Goal: Information Seeking & Learning: Find specific page/section

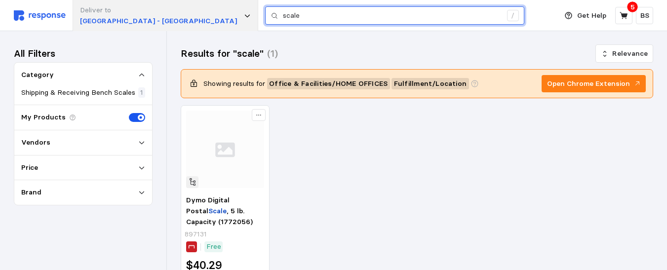
drag, startPoint x: 211, startPoint y: 15, endPoint x: 116, endPoint y: 14, distance: 94.3
click at [118, 15] on div "Deliver to Warehouse Road - Appleton scale /" at bounding box center [283, 15] width 538 height 31
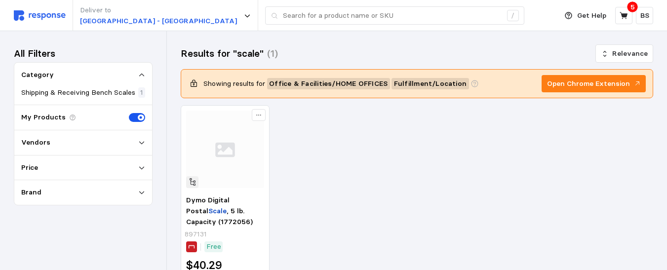
click at [486, 20] on div "Deliver to Warehouse Road - Appleton /" at bounding box center [283, 15] width 538 height 31
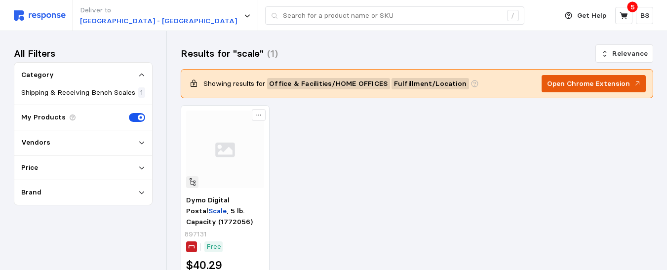
click at [588, 80] on p "Open Chrome Extension" at bounding box center [588, 83] width 83 height 11
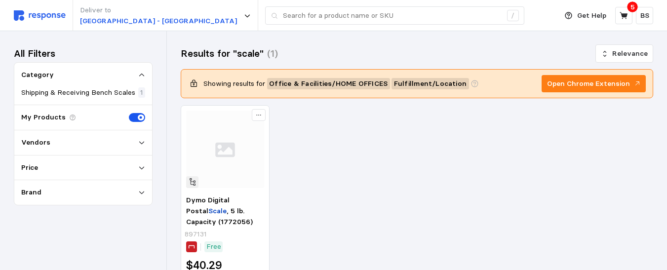
drag, startPoint x: 590, startPoint y: 83, endPoint x: 368, endPoint y: 180, distance: 242.7
click at [368, 180] on div "Dymo Digital Postal Scale , 5 lb. Capacity (1772056) 897131 Free $40.29 Each 1 …" at bounding box center [417, 209] width 472 height 209
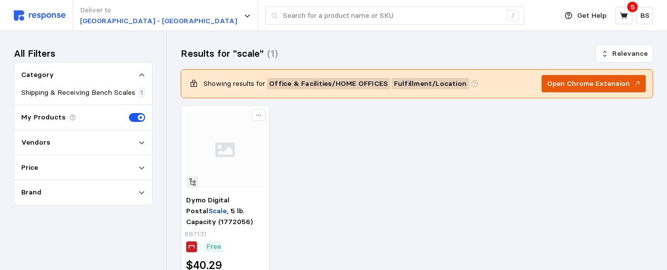
click at [588, 83] on p "Open Chrome Extension" at bounding box center [588, 83] width 83 height 11
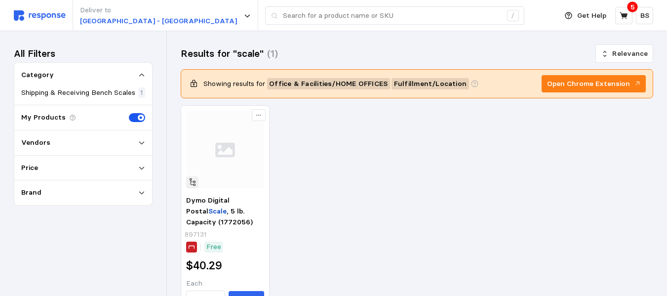
drag, startPoint x: 505, startPoint y: 140, endPoint x: 551, endPoint y: 115, distance: 51.9
click at [506, 140] on div "Dymo Digital Postal Scale , 5 lb. Capacity (1772056) 897131 Free $40.29 Each 1 …" at bounding box center [417, 209] width 472 height 209
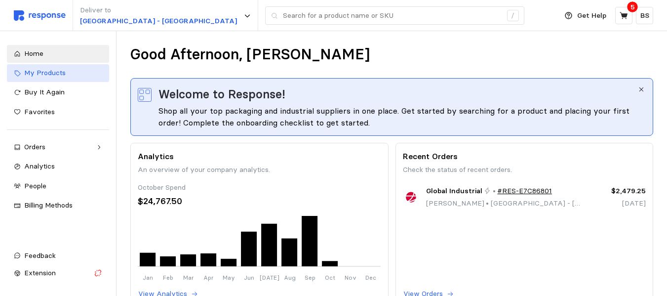
click at [64, 75] on span "My Products" at bounding box center [44, 72] width 41 height 9
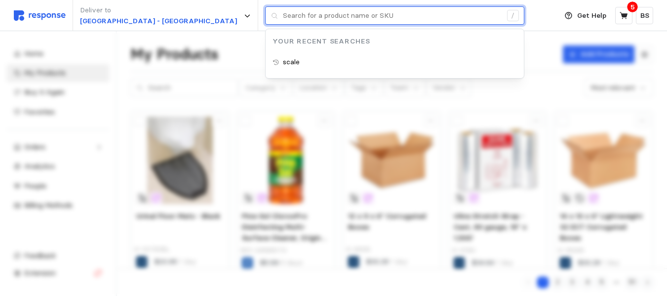
click at [283, 17] on input "text" at bounding box center [392, 16] width 219 height 18
click at [283, 14] on input "text" at bounding box center [392, 16] width 219 height 18
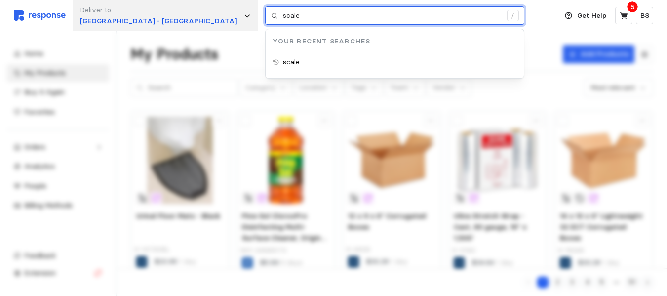
drag, startPoint x: 265, startPoint y: 17, endPoint x: 129, endPoint y: 5, distance: 136.7
click at [129, 5] on div "Deliver to Warehouse Road - Appleton scale / Your Recent Searches scale" at bounding box center [283, 15] width 538 height 31
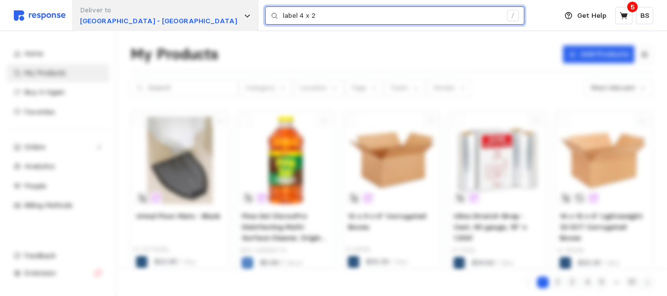
type input "label 4 x 2"
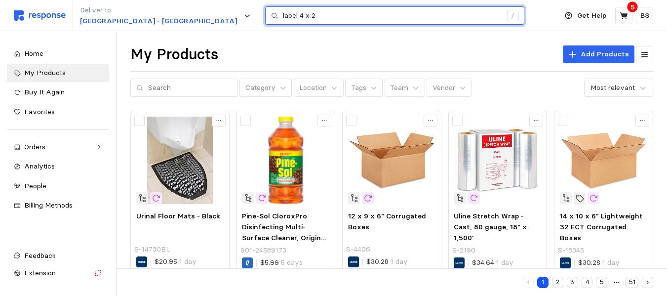
click at [294, 16] on input "label 4 x 2" at bounding box center [392, 16] width 219 height 18
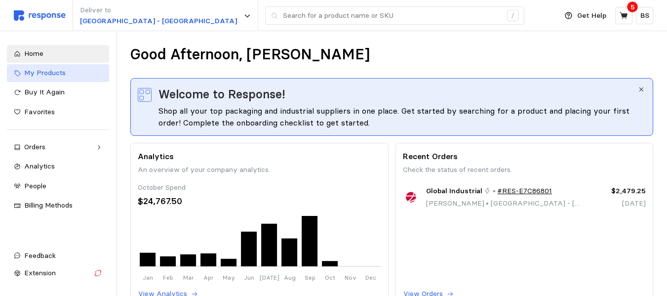
click at [62, 72] on span "My Products" at bounding box center [44, 72] width 41 height 9
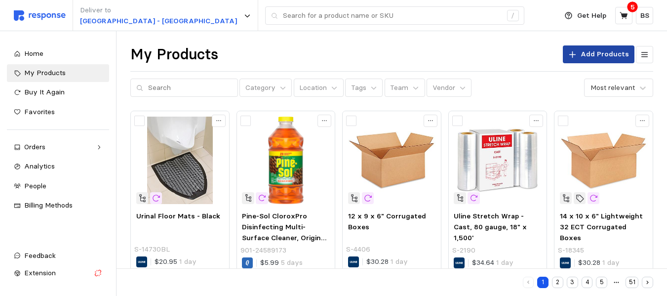
click at [605, 54] on p "Add Products" at bounding box center [604, 54] width 48 height 11
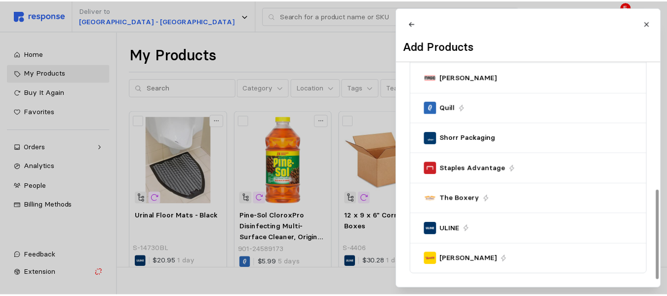
scroll to position [311, 0]
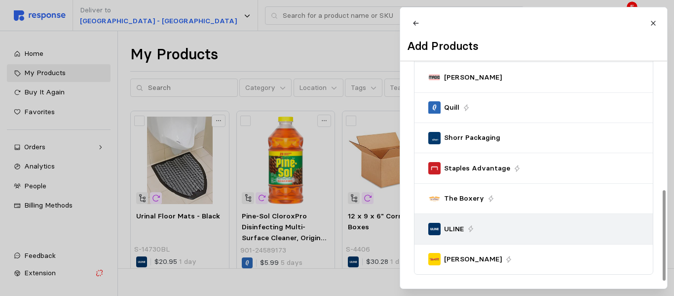
click at [451, 229] on p "ULINE" at bounding box center [454, 229] width 20 height 11
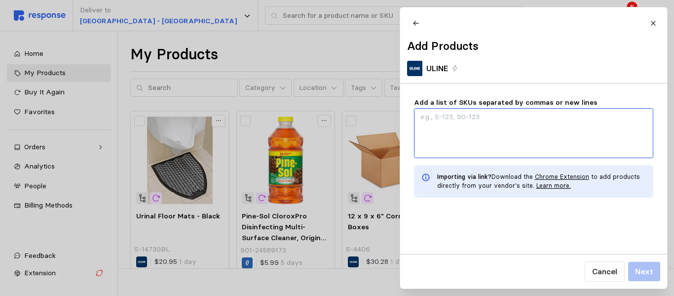
click at [442, 133] on textarea "Add a list of SKUs separated by commas or new lines" at bounding box center [533, 133] width 239 height 50
click at [465, 125] on textarea "Add a list of SKUs separated by commas or new lines" at bounding box center [533, 133] width 239 height 50
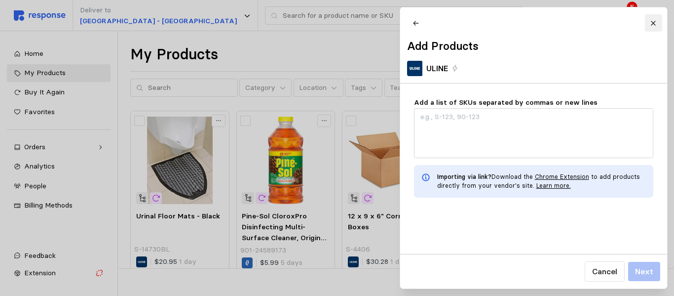
click at [652, 24] on icon at bounding box center [653, 23] width 7 height 7
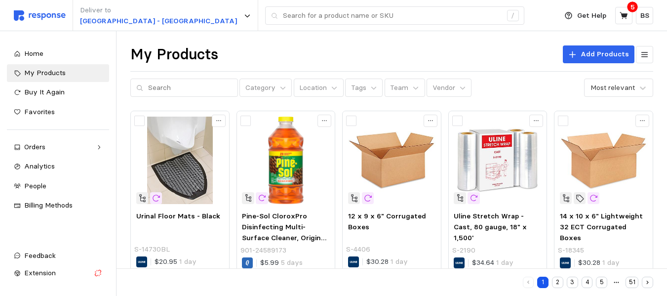
click at [442, 47] on div "My Products Add Products" at bounding box center [391, 54] width 523 height 19
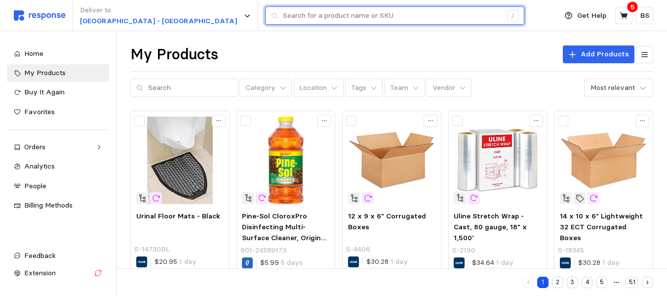
click at [285, 17] on input "text" at bounding box center [392, 16] width 219 height 18
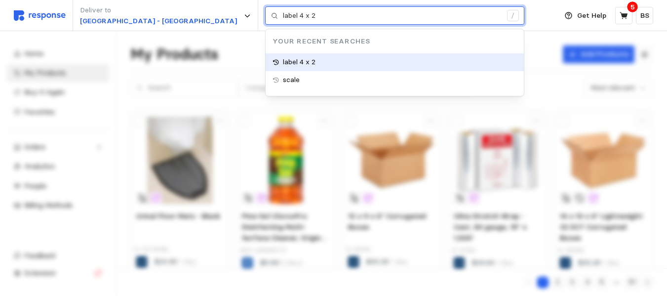
click at [283, 68] on p "label 4 x 2" at bounding box center [299, 62] width 33 height 11
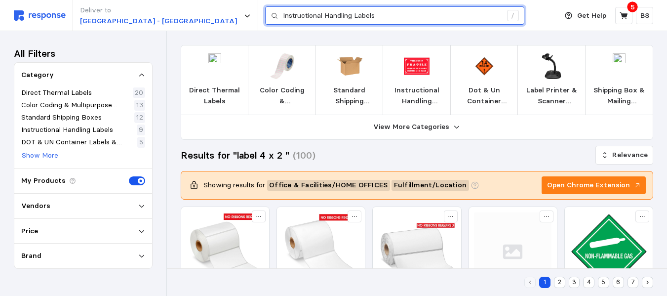
click at [265, 25] on div "Instructional Handling Labels /" at bounding box center [394, 15] width 259 height 19
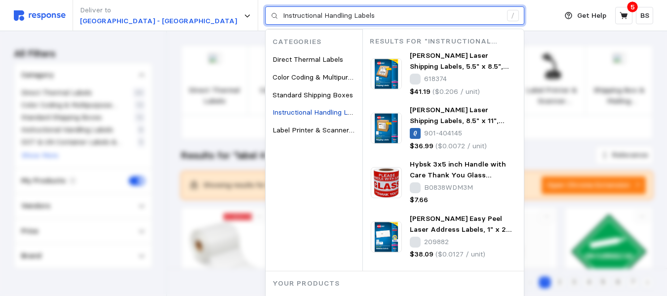
paste input "S-7484"
type input "S-7484"
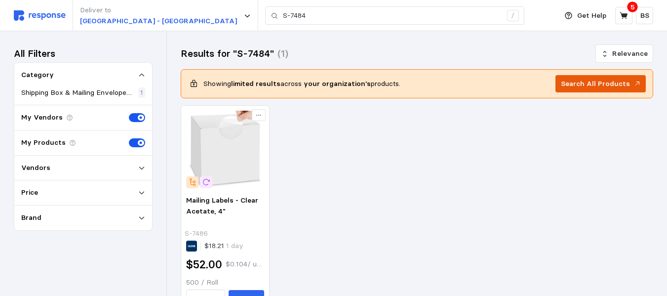
click at [609, 83] on p "Search All Products" at bounding box center [595, 83] width 69 height 11
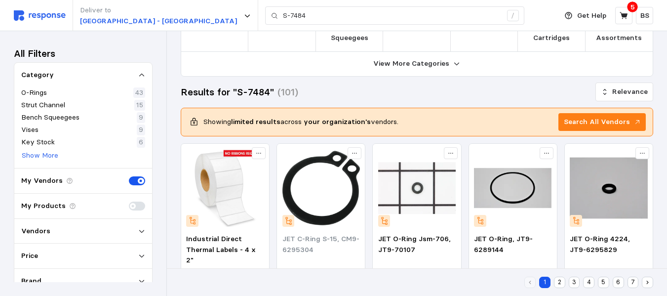
scroll to position [148, 0]
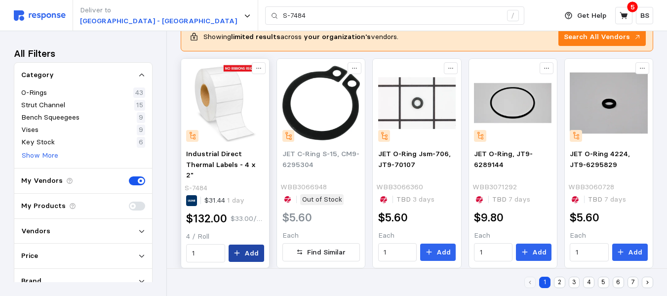
click at [242, 250] on button "Add" at bounding box center [247, 253] width 36 height 18
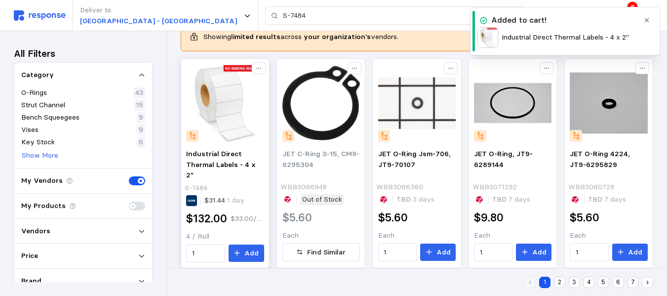
click at [646, 22] on icon "button" at bounding box center [646, 20] width 7 height 7
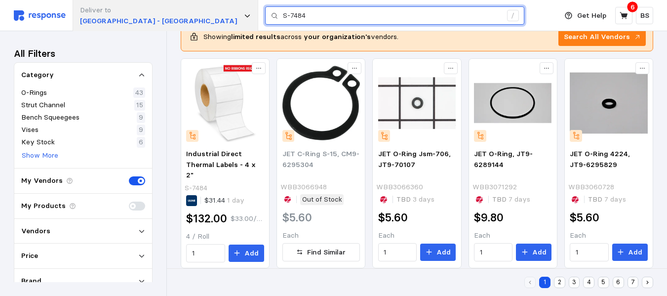
drag, startPoint x: 268, startPoint y: 17, endPoint x: 125, endPoint y: 15, distance: 142.2
click at [125, 15] on div "Deliver to [GEOGRAPHIC_DATA] - [GEOGRAPHIC_DATA] S-7484 /" at bounding box center [283, 15] width 538 height 31
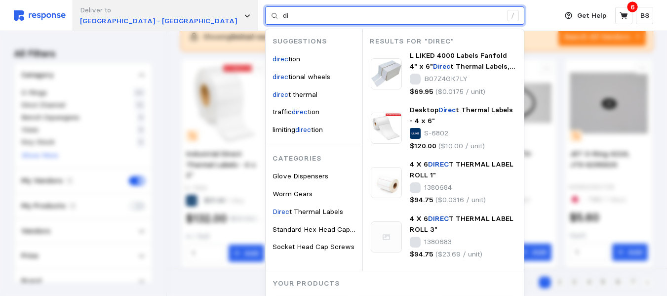
type input "d"
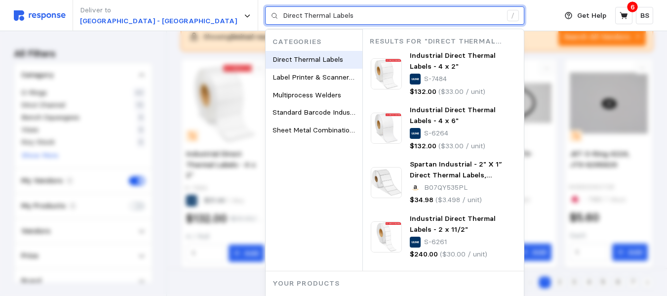
click at [272, 60] on span "Direct Thermal Labels" at bounding box center [307, 59] width 71 height 9
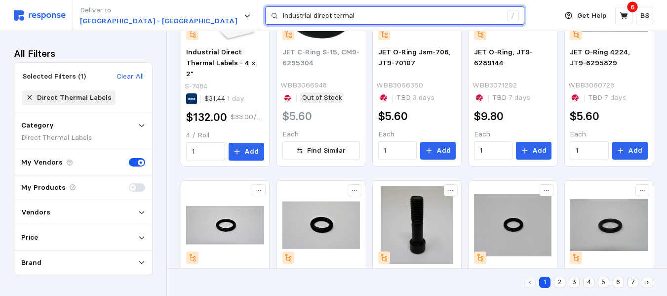
scroll to position [46, 0]
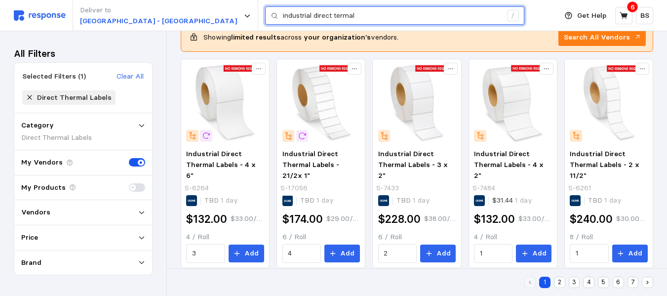
click at [322, 16] on input "industrial direct termal" at bounding box center [392, 16] width 219 height 18
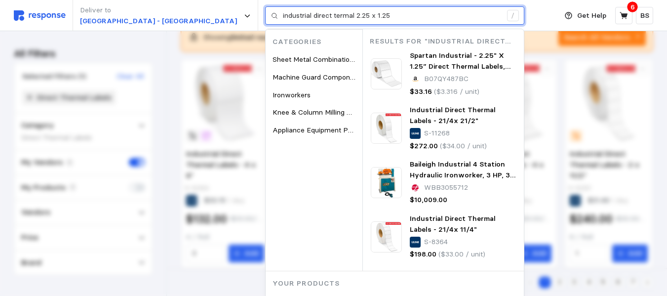
type input "industrial direct termal 2.25 x 1.25"
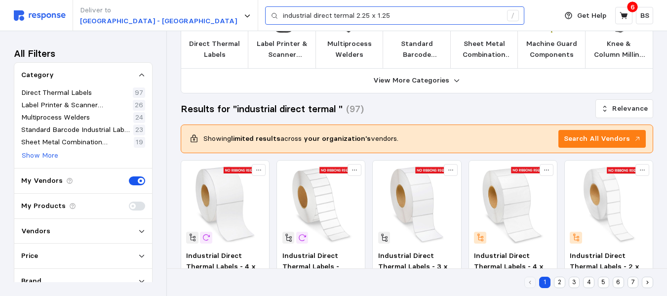
scroll to position [148, 0]
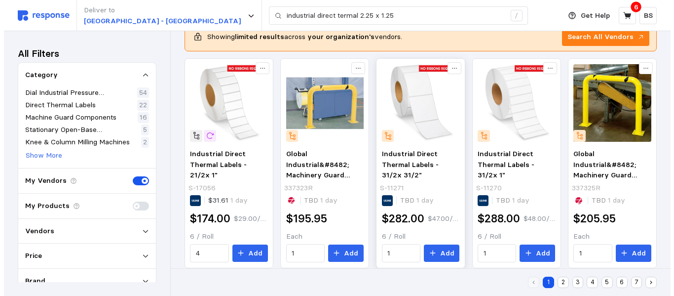
scroll to position [123, 0]
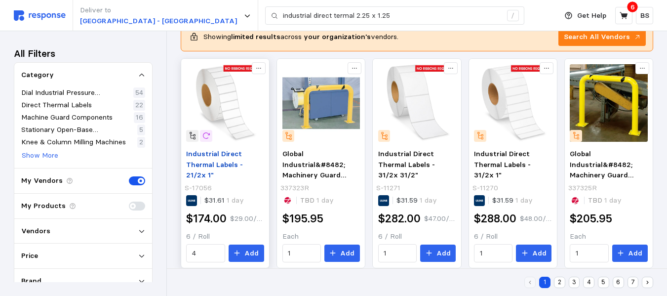
click at [216, 158] on span "Industrial Direct Thermal Labels - 21/2x 1"" at bounding box center [214, 164] width 57 height 30
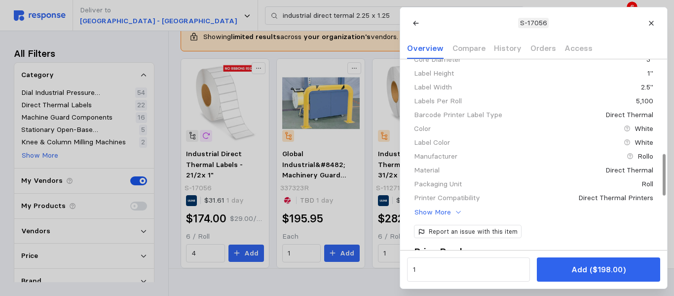
scroll to position [395, 0]
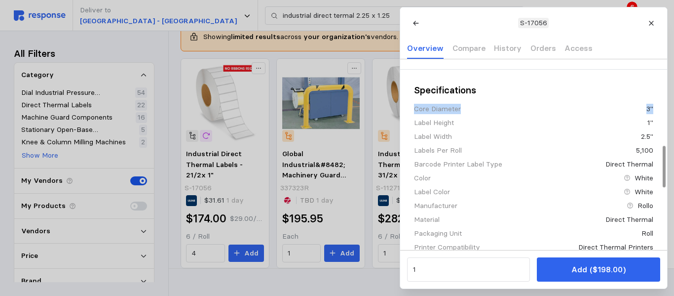
drag, startPoint x: 415, startPoint y: 122, endPoint x: 659, endPoint y: 124, distance: 244.8
click at [659, 124] on div "Specifications Core Diameter 3" Label Height 1" Label Width 2.5" Labels Per Rol…" at bounding box center [533, 218] width 267 height 297
click at [201, 250] on div at bounding box center [337, 148] width 674 height 296
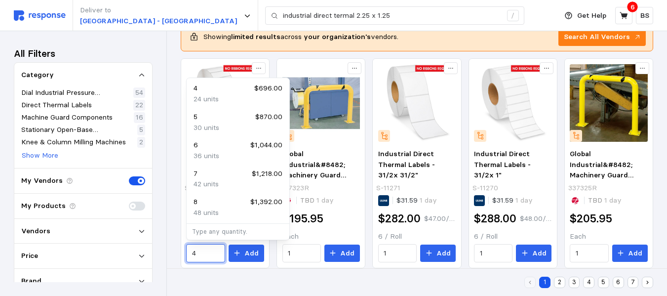
drag, startPoint x: 162, startPoint y: 264, endPoint x: 77, endPoint y: 265, distance: 84.9
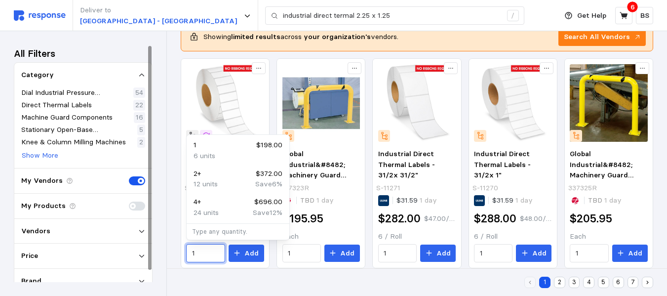
type input "1"
click at [244, 277] on div "1 2 3 4 5 6 7" at bounding box center [417, 282] width 472 height 20
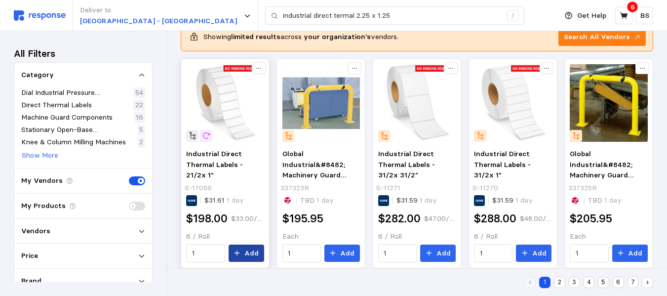
click at [244, 254] on button "Add" at bounding box center [247, 253] width 36 height 18
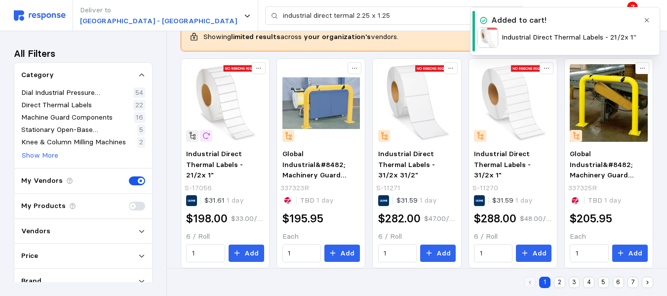
drag, startPoint x: 652, startPoint y: 23, endPoint x: 634, endPoint y: 39, distance: 23.7
click at [652, 23] on button "button" at bounding box center [647, 20] width 12 height 12
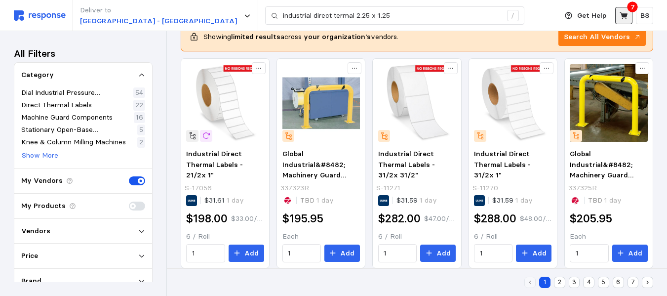
click at [626, 13] on icon at bounding box center [623, 15] width 9 height 9
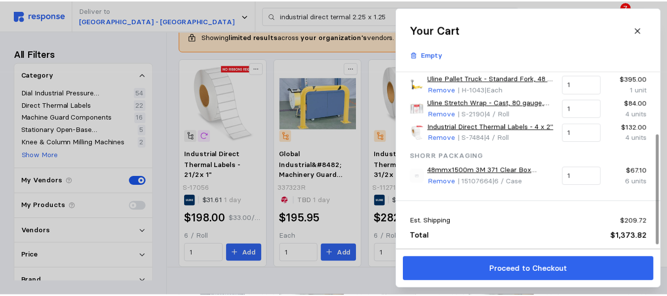
scroll to position [104, 0]
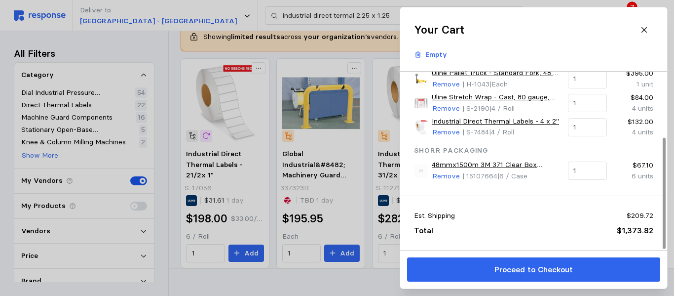
drag, startPoint x: 648, startPoint y: 27, endPoint x: 581, endPoint y: 75, distance: 82.0
click at [648, 27] on icon at bounding box center [644, 30] width 9 height 9
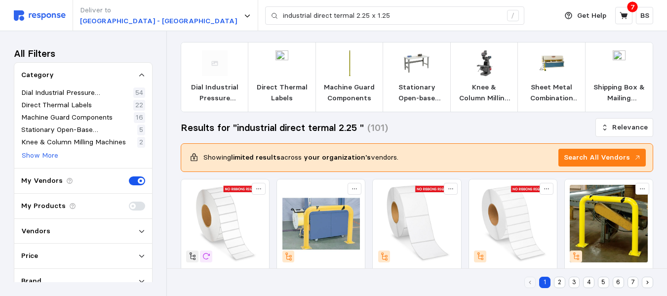
scroll to position [0, 0]
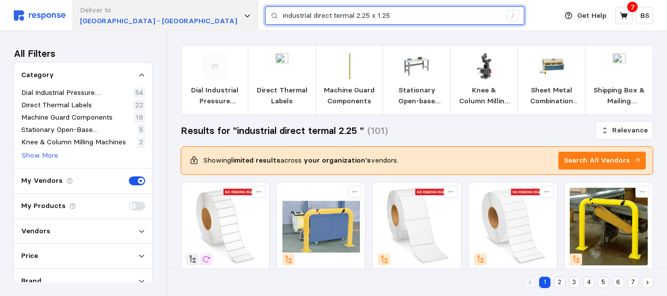
drag, startPoint x: 367, startPoint y: 17, endPoint x: 113, endPoint y: 16, distance: 254.2
click at [113, 16] on div "Deliver to [GEOGRAPHIC_DATA] - Appleton industrial direct termal 2.25 x 1.25 /" at bounding box center [283, 15] width 538 height 31
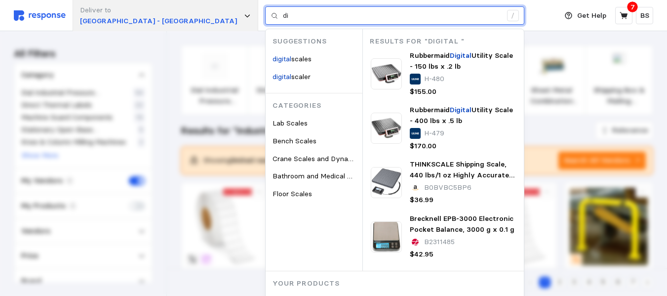
type input "d"
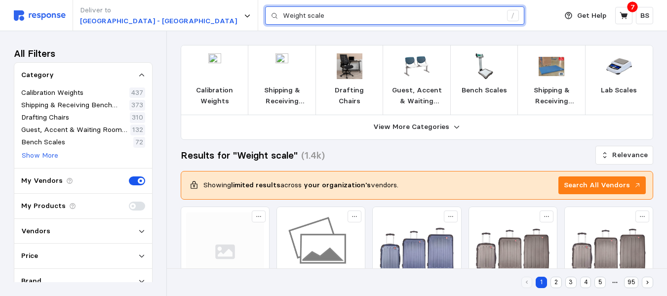
drag, startPoint x: 272, startPoint y: 10, endPoint x: 69, endPoint y: 30, distance: 204.3
click at [69, 30] on div "Deliver to [GEOGRAPHIC_DATA] - Appleton Weight scale /" at bounding box center [283, 15] width 538 height 31
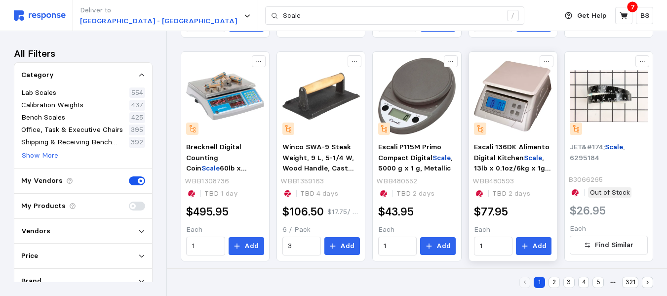
scroll to position [609, 0]
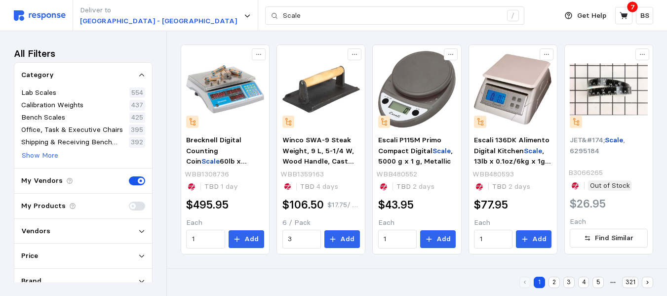
click at [556, 282] on button "2" at bounding box center [553, 281] width 11 height 11
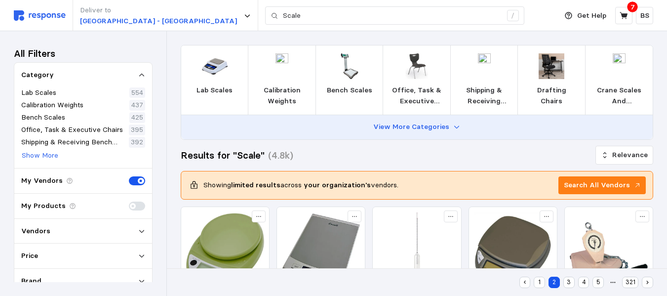
click at [429, 125] on p "View More Categories" at bounding box center [411, 126] width 76 height 11
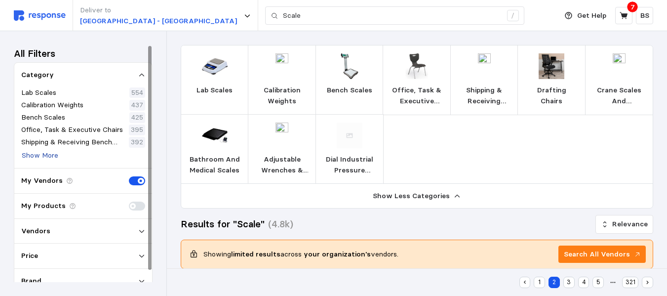
click at [43, 154] on p "Show More" at bounding box center [40, 155] width 37 height 11
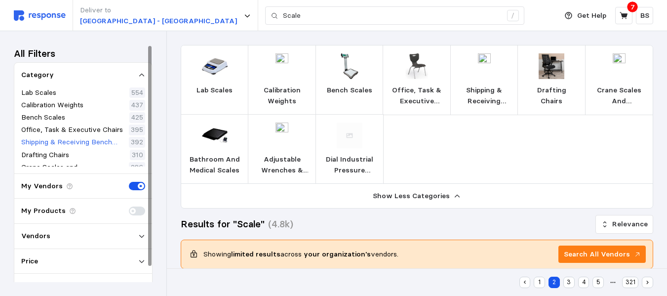
scroll to position [57, 0]
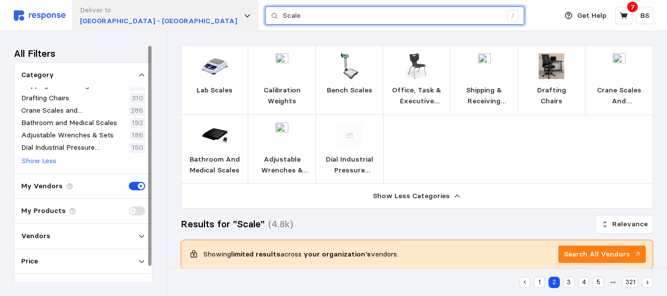
drag, startPoint x: 290, startPoint y: 10, endPoint x: 148, endPoint y: 26, distance: 142.5
click at [148, 26] on div "Deliver to [GEOGRAPHIC_DATA] - Appleton Scale /" at bounding box center [283, 15] width 538 height 31
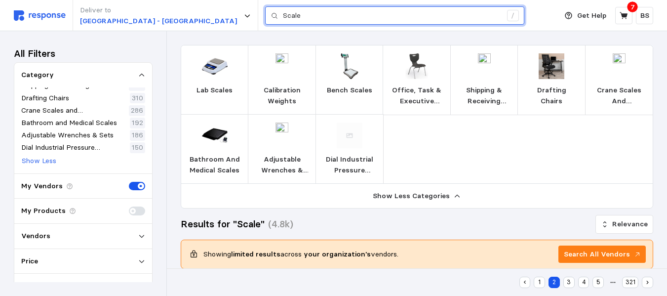
click at [283, 15] on input "Scale" at bounding box center [392, 16] width 219 height 18
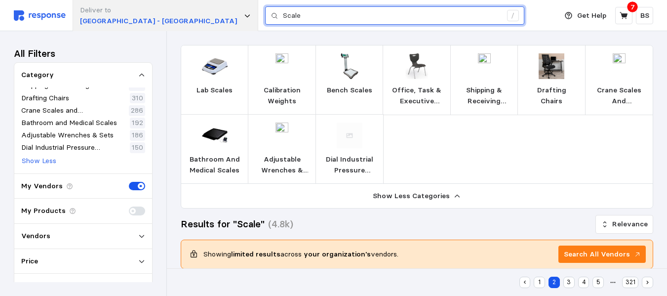
drag, startPoint x: 274, startPoint y: 14, endPoint x: 181, endPoint y: 15, distance: 93.3
click at [181, 16] on div "Deliver to [GEOGRAPHIC_DATA] - Appleton Scale /" at bounding box center [283, 15] width 538 height 31
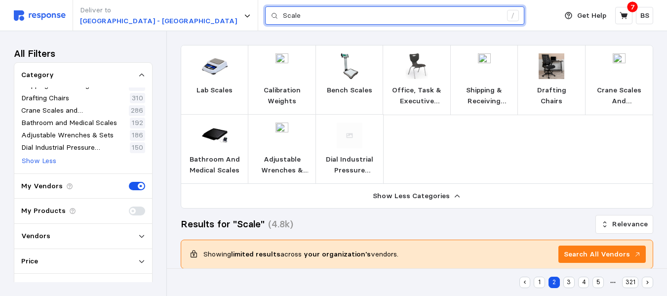
click at [283, 17] on input "Scale" at bounding box center [392, 16] width 219 height 18
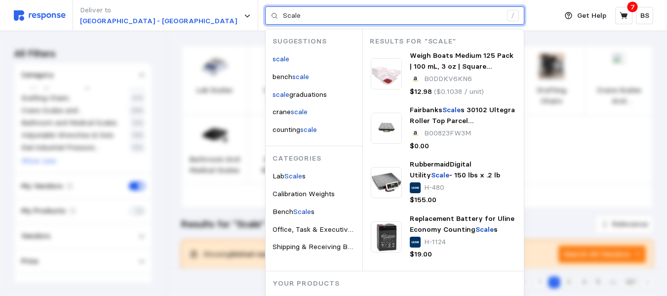
paste input "Amazon Basics Digital Postal Scale, Heavy Duty Weighing Platform for Packages, …"
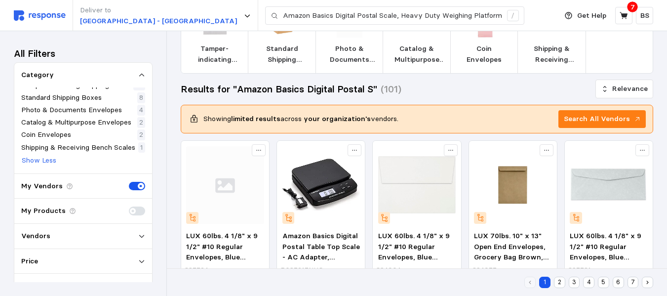
scroll to position [99, 0]
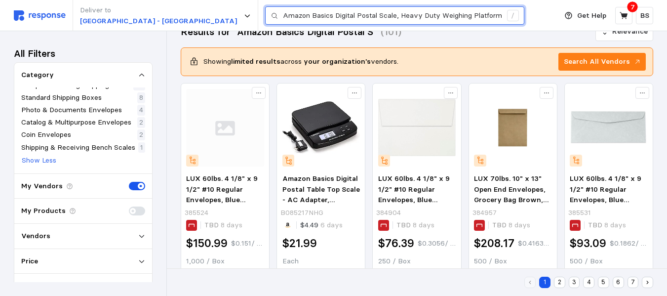
click at [370, 13] on input "Amazon Basics Digital Postal Scale, Heavy Duty Weighing Platform for Packages, …" at bounding box center [392, 16] width 219 height 18
paste input "840095842778 840095879170"
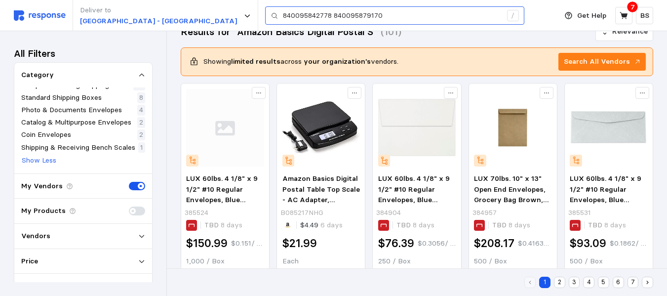
scroll to position [22, 0]
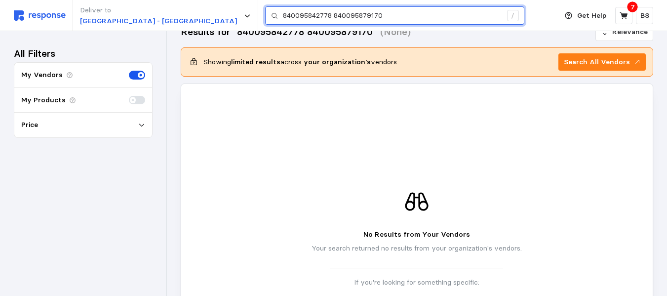
click at [310, 17] on input "840095842778 840095879170" at bounding box center [392, 16] width 219 height 18
paste input "B08521653Q"
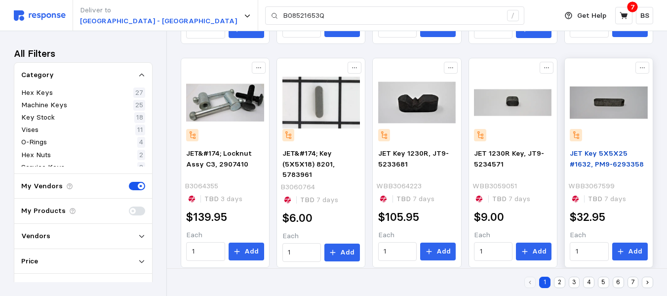
scroll to position [667, 0]
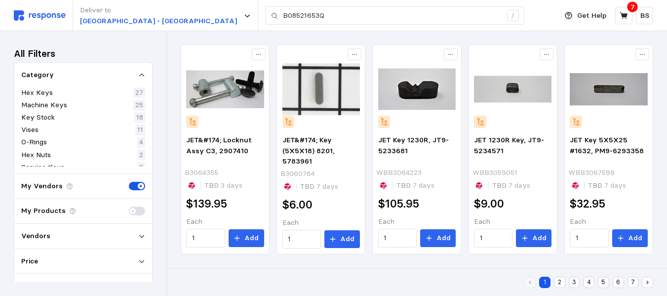
click at [558, 280] on button "2" at bounding box center [559, 281] width 11 height 11
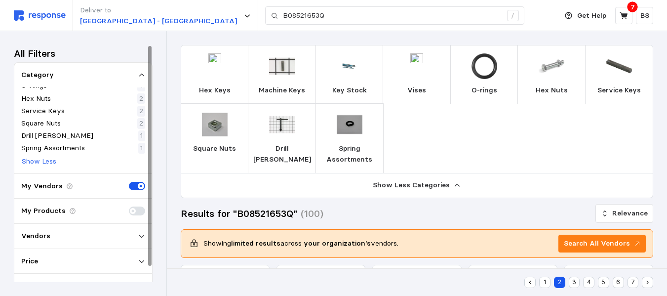
scroll to position [57, 0]
click at [136, 186] on span at bounding box center [134, 186] width 10 height 9
click at [129, 182] on input "checkbox" at bounding box center [129, 182] width 0 height 0
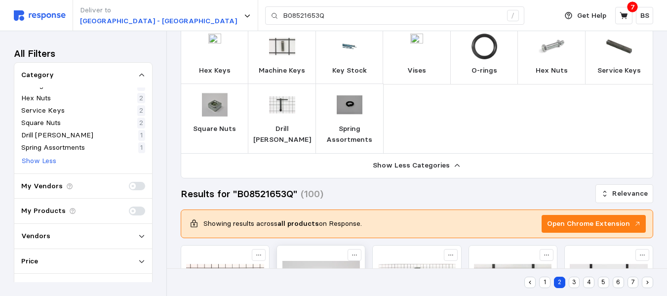
scroll to position [0, 0]
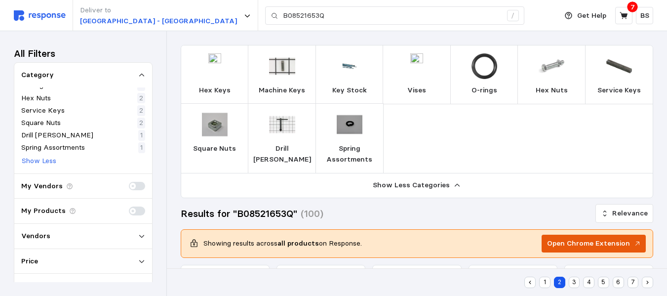
click at [589, 242] on p "Open Chrome Extension" at bounding box center [588, 243] width 83 height 11
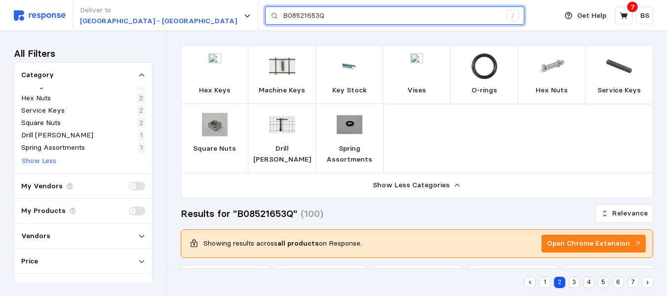
click at [320, 21] on input "B08521653Q" at bounding box center [392, 16] width 219 height 18
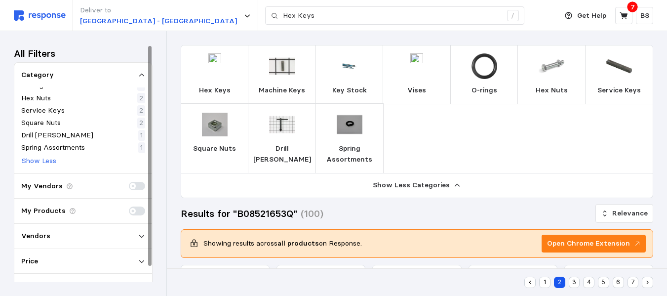
click at [28, 15] on img at bounding box center [40, 15] width 52 height 10
type input "B08521653Q"
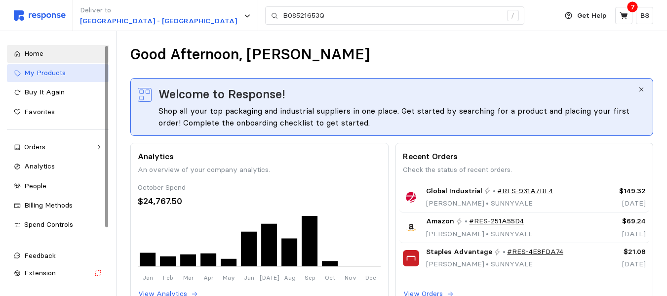
click at [62, 72] on span "My Products" at bounding box center [44, 72] width 41 height 9
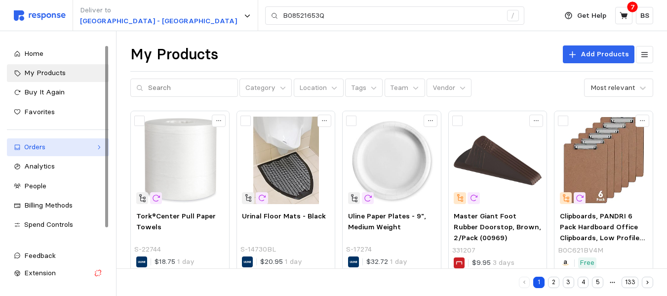
click at [71, 145] on div "Orders" at bounding box center [58, 147] width 68 height 11
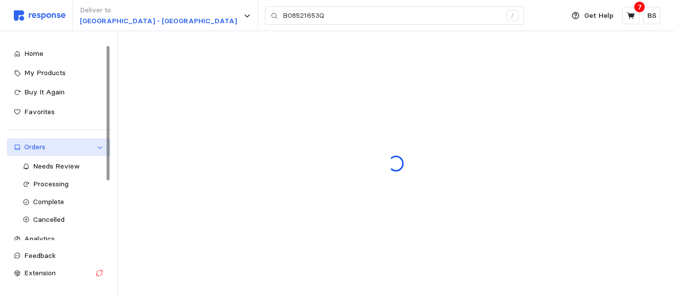
click at [71, 145] on div "Orders" at bounding box center [58, 147] width 69 height 11
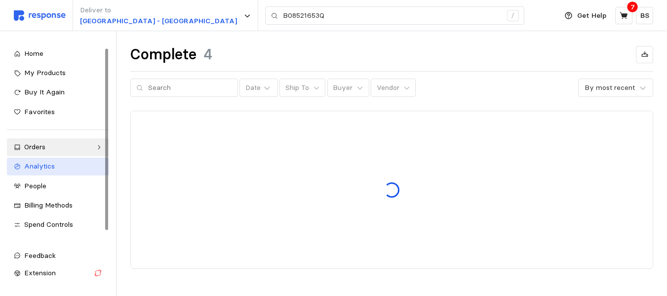
scroll to position [13, 0]
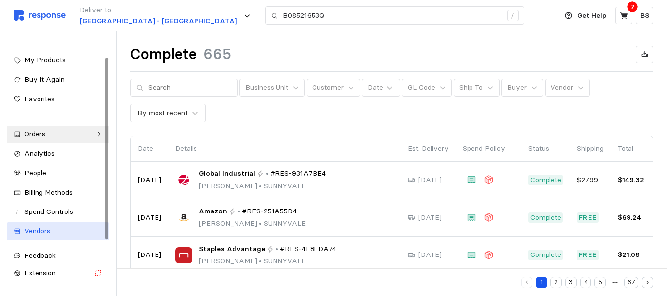
click at [52, 229] on div "Vendors" at bounding box center [63, 231] width 78 height 11
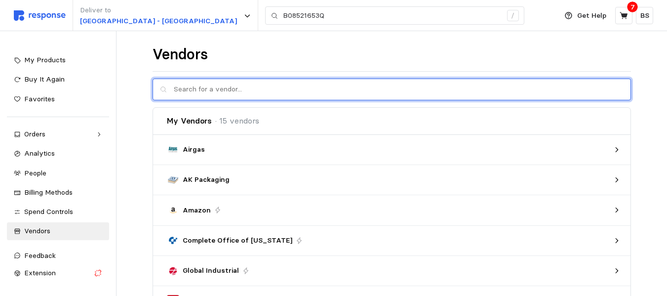
click at [242, 85] on input "text" at bounding box center [399, 89] width 450 height 21
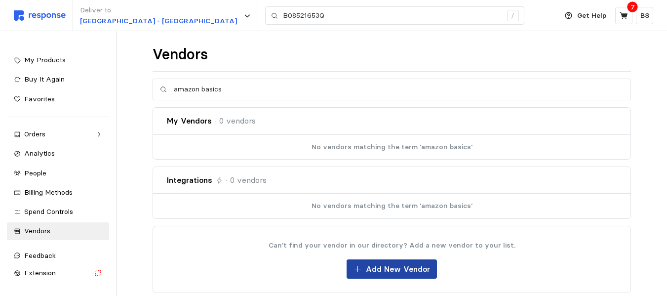
click at [371, 268] on p "Add New Vendor" at bounding box center [398, 269] width 64 height 12
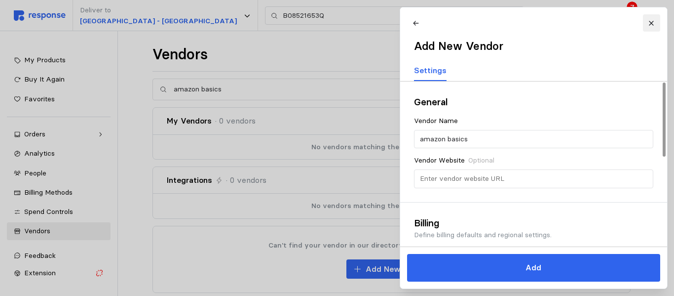
click at [654, 25] on icon at bounding box center [651, 23] width 7 height 7
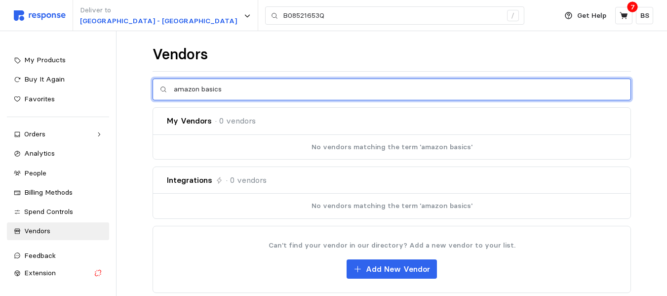
click at [243, 91] on input "amazon basics" at bounding box center [399, 89] width 450 height 21
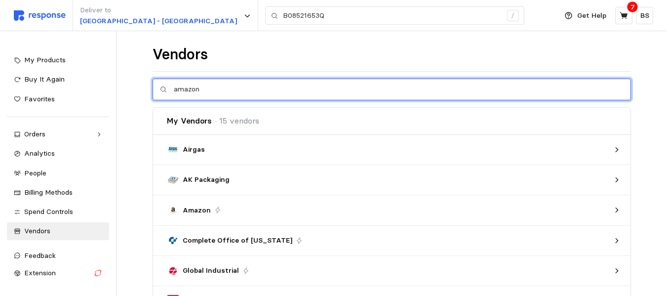
type input "amazon"
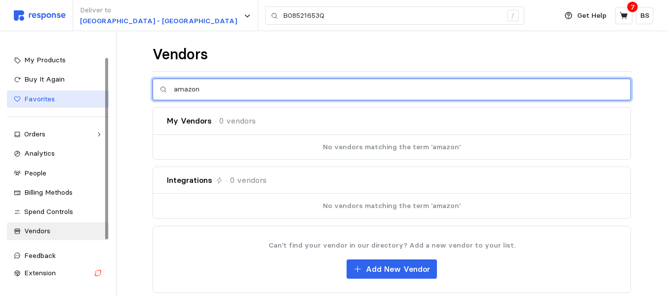
drag, startPoint x: 281, startPoint y: 89, endPoint x: 37, endPoint y: 106, distance: 244.9
click at [46, 103] on div "Deliver to Warehouse Road - Appleton B08521653Q / Get Help 7 BS B08521653Q / Ho…" at bounding box center [333, 153] width 667 height 307
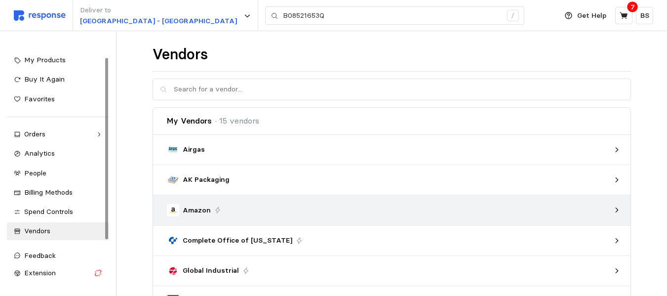
click at [228, 210] on div "Amazon" at bounding box center [388, 210] width 443 height 12
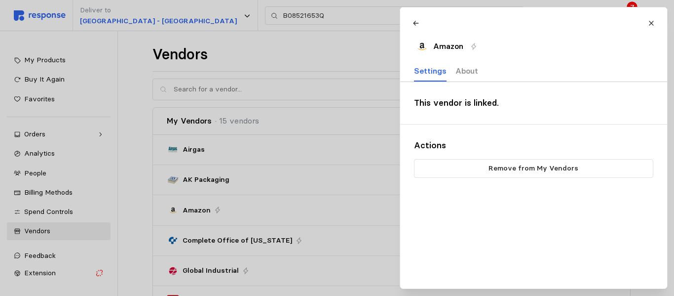
click at [472, 67] on p "About" at bounding box center [466, 71] width 23 height 12
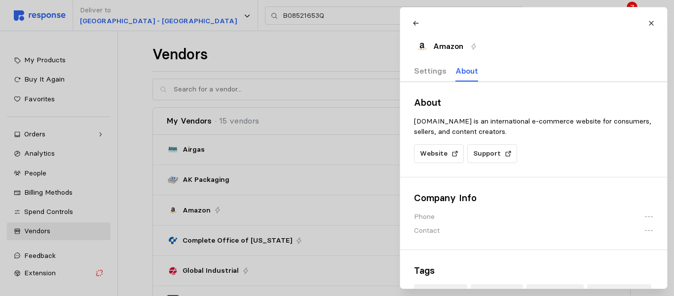
click at [431, 69] on p "Settings" at bounding box center [430, 71] width 33 height 12
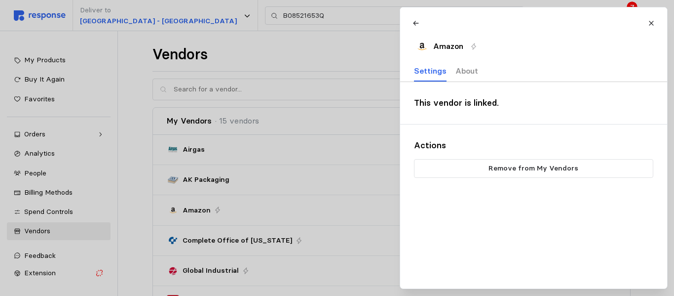
click at [464, 73] on p "About" at bounding box center [466, 71] width 23 height 12
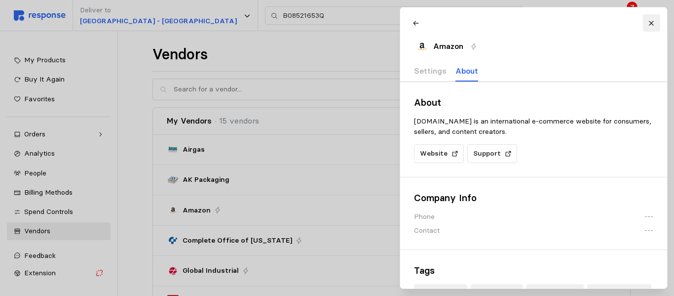
click at [643, 22] on button at bounding box center [651, 22] width 17 height 17
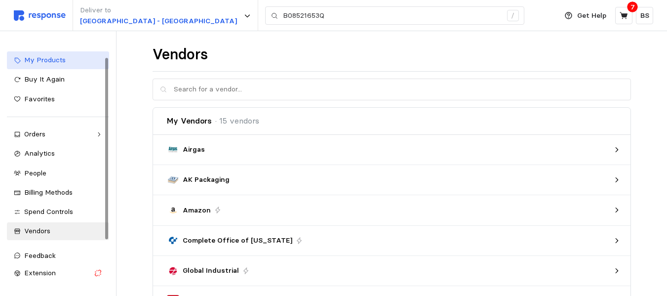
click at [60, 65] on div "My Products" at bounding box center [63, 60] width 78 height 11
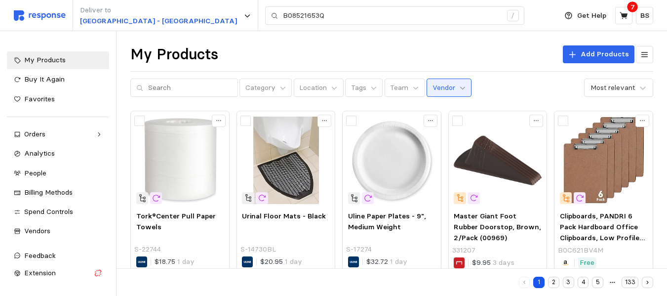
click at [459, 87] on icon at bounding box center [462, 87] width 7 height 7
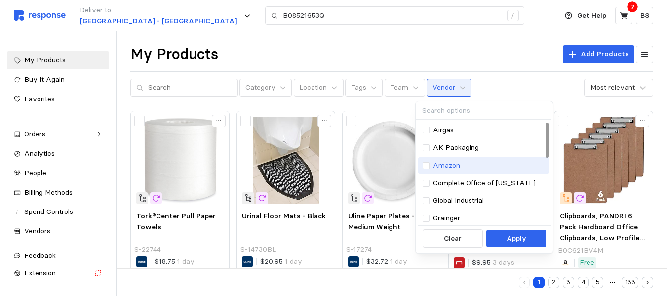
click at [445, 167] on p "Amazon" at bounding box center [446, 165] width 27 height 11
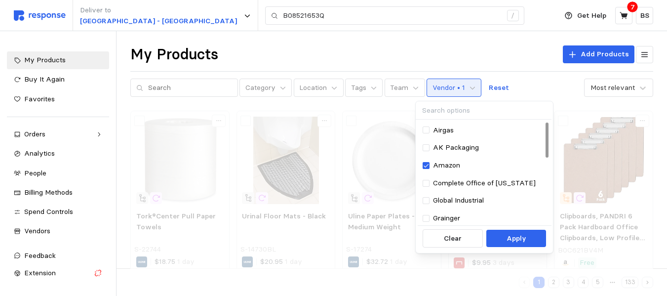
click at [511, 241] on p "Apply" at bounding box center [516, 238] width 20 height 11
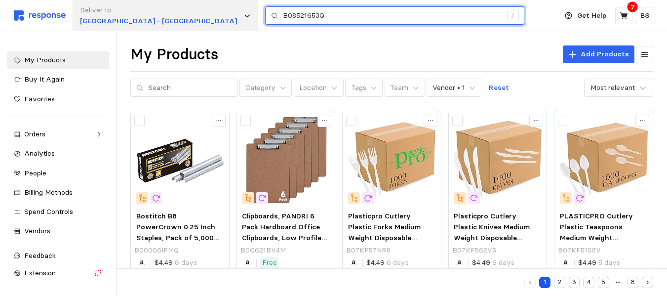
drag, startPoint x: 277, startPoint y: 21, endPoint x: 154, endPoint y: 18, distance: 123.4
click at [154, 18] on div "Deliver to [GEOGRAPHIC_DATA] - Appleton B08521653Q /" at bounding box center [283, 15] width 538 height 31
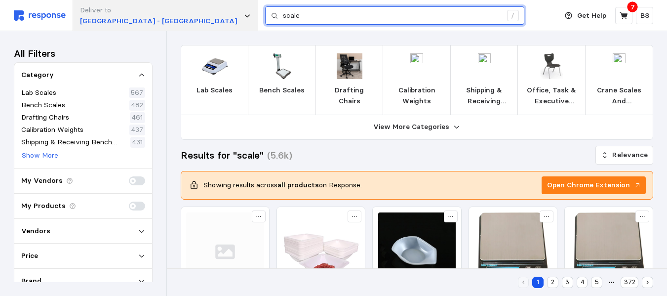
drag, startPoint x: 252, startPoint y: 21, endPoint x: 118, endPoint y: 23, distance: 133.8
click at [122, 23] on div "Deliver to [GEOGRAPHIC_DATA] - Appleton scale /" at bounding box center [283, 15] width 538 height 31
paste input "B08521653Q"
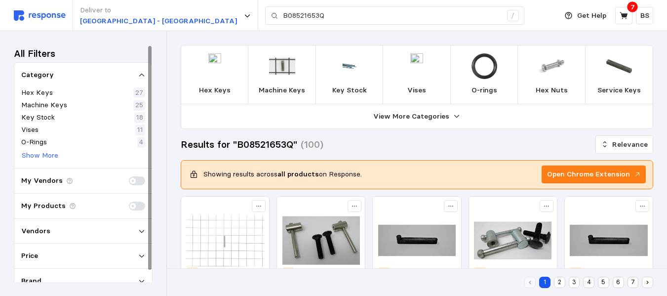
click at [134, 178] on span at bounding box center [133, 181] width 6 height 6
click at [129, 176] on input "checkbox" at bounding box center [129, 176] width 0 height 0
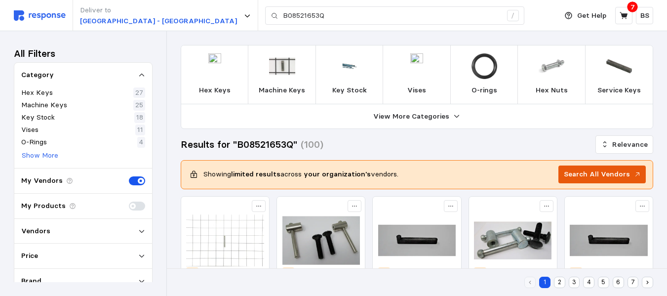
drag, startPoint x: 582, startPoint y: 173, endPoint x: 573, endPoint y: 182, distance: 12.9
click at [582, 173] on p "Search All Vendors" at bounding box center [597, 174] width 66 height 11
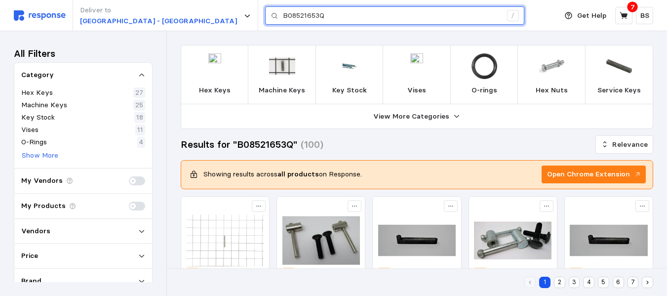
click at [283, 21] on input "B08521653Q" at bounding box center [392, 16] width 219 height 18
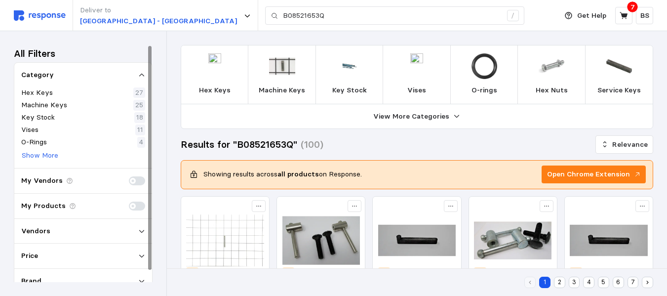
click at [42, 232] on p "Vendors" at bounding box center [35, 231] width 29 height 11
click at [43, 230] on p "Vendors" at bounding box center [35, 231] width 29 height 11
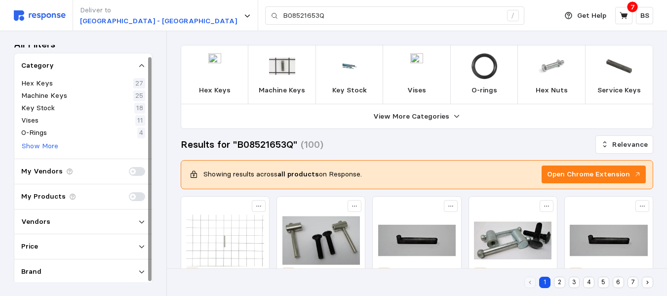
scroll to position [12, 0]
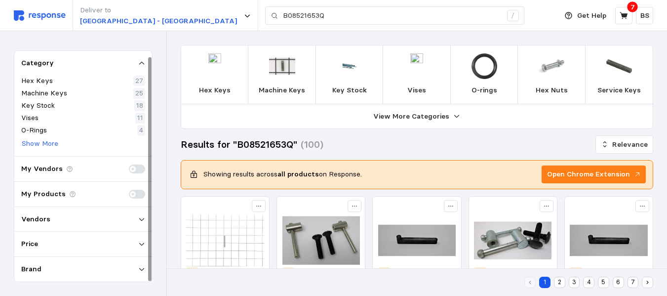
click at [47, 10] on img at bounding box center [40, 15] width 52 height 10
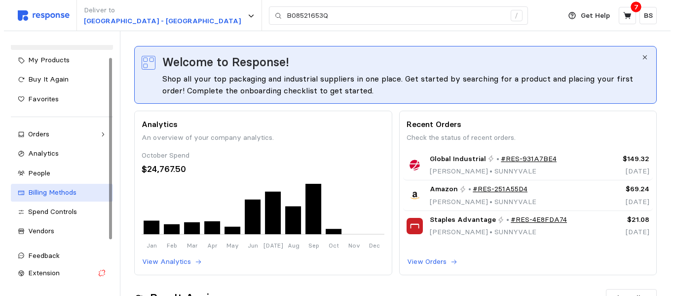
scroll to position [49, 0]
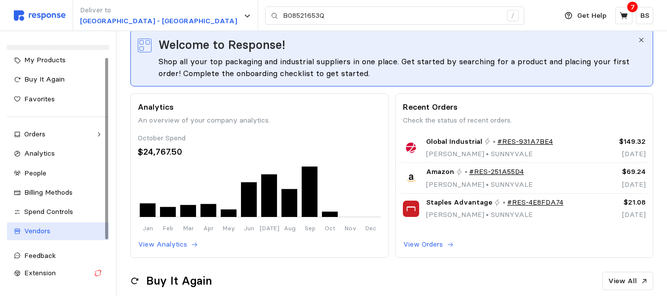
click at [54, 231] on div "Vendors" at bounding box center [63, 231] width 78 height 11
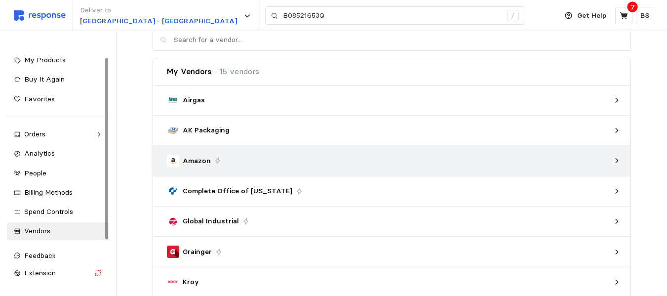
click at [206, 160] on p "Amazon" at bounding box center [197, 160] width 28 height 11
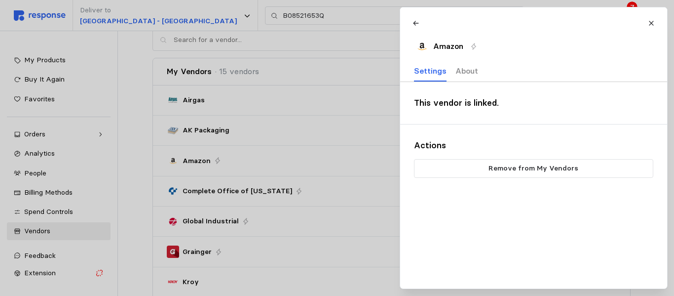
click at [466, 71] on p "About" at bounding box center [466, 71] width 23 height 12
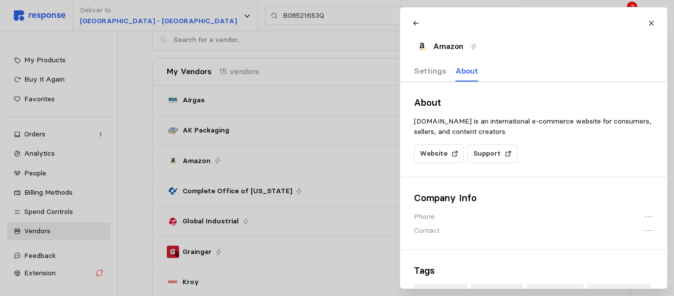
click at [432, 69] on p "Settings" at bounding box center [430, 71] width 33 height 12
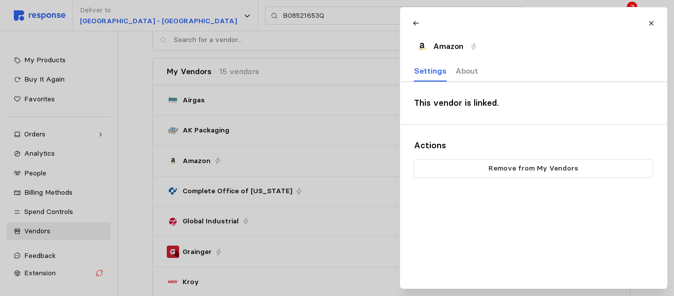
click at [466, 69] on p "About" at bounding box center [466, 71] width 23 height 12
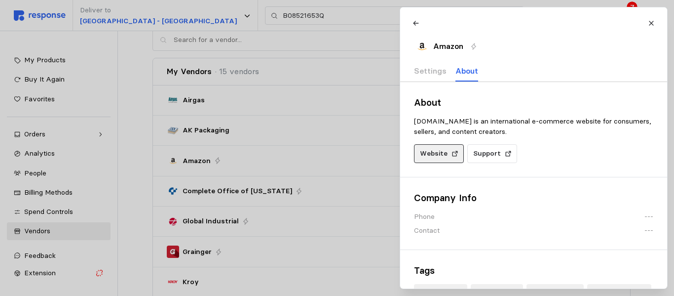
click at [449, 152] on button "Website" at bounding box center [439, 153] width 50 height 19
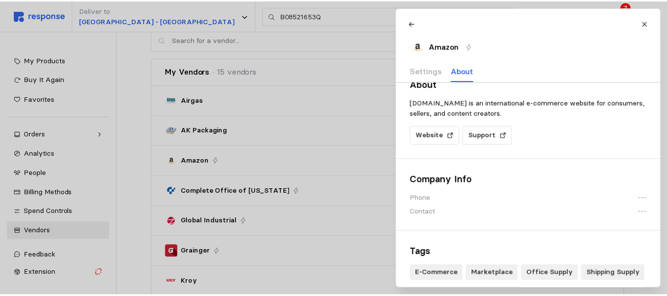
scroll to position [25, 0]
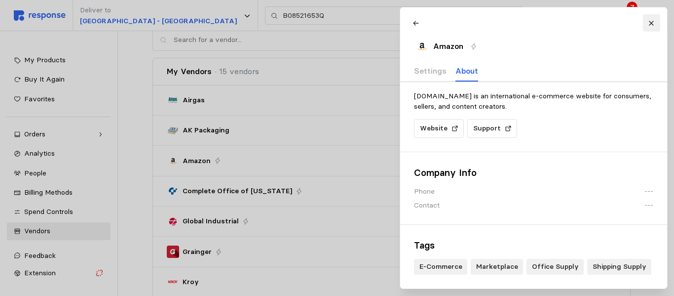
click at [648, 22] on button at bounding box center [651, 22] width 17 height 17
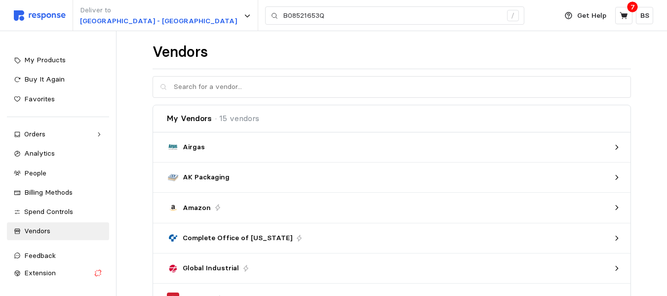
scroll to position [0, 0]
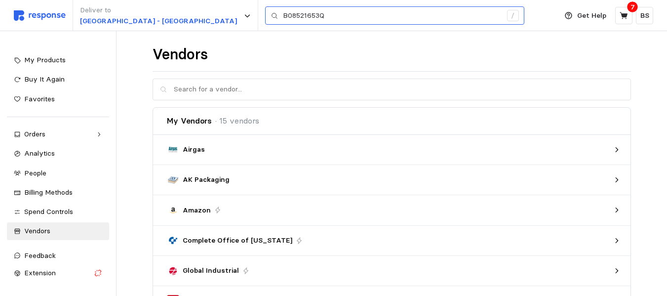
click at [507, 15] on div "/" at bounding box center [513, 16] width 12 height 12
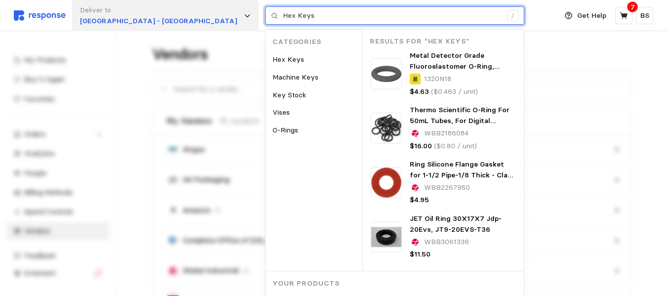
drag, startPoint x: 278, startPoint y: 17, endPoint x: 99, endPoint y: 5, distance: 180.1
click at [99, 5] on div "Deliver to Warehouse Road - Appleton Hex Keys / Categories Hex Keys Machine Key…" at bounding box center [283, 15] width 538 height 31
paste input "Amazon Basics Digital Postal Scale"
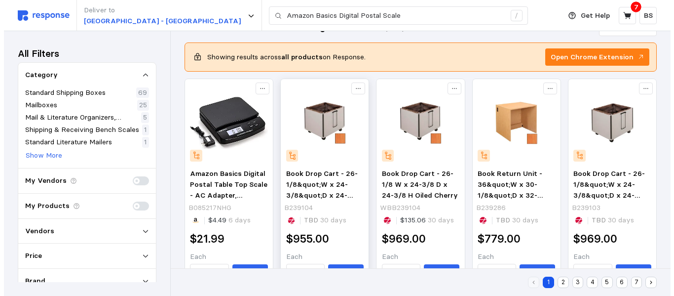
scroll to position [49, 0]
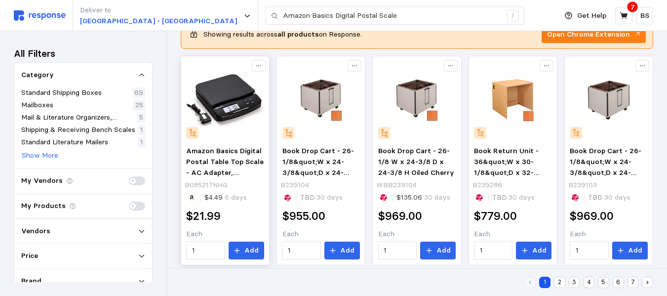
click at [237, 103] on img at bounding box center [224, 99] width 77 height 77
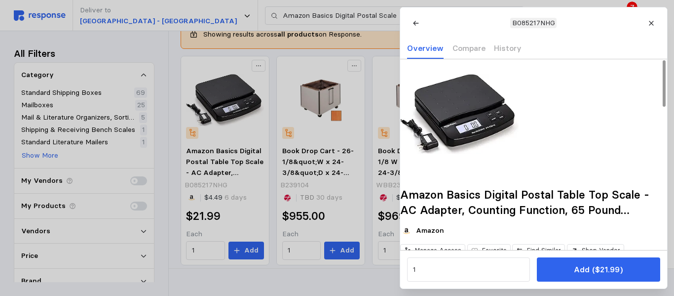
scroll to position [0, 0]
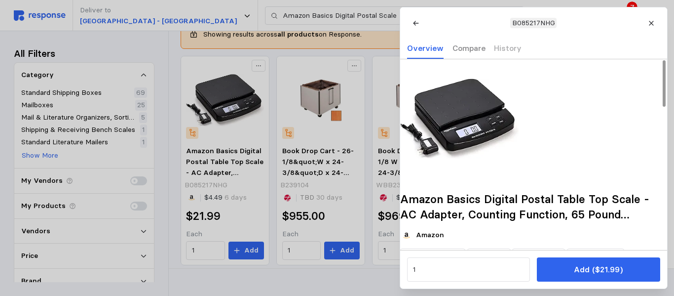
click at [460, 52] on p "Compare" at bounding box center [468, 48] width 33 height 12
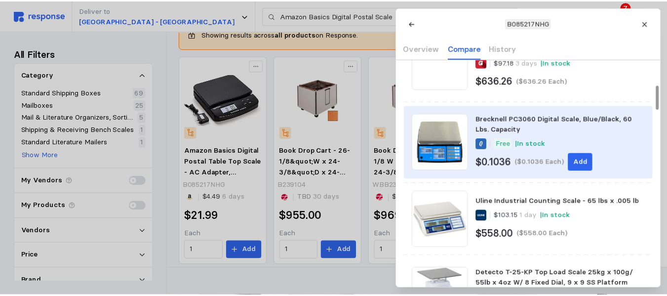
scroll to position [247, 0]
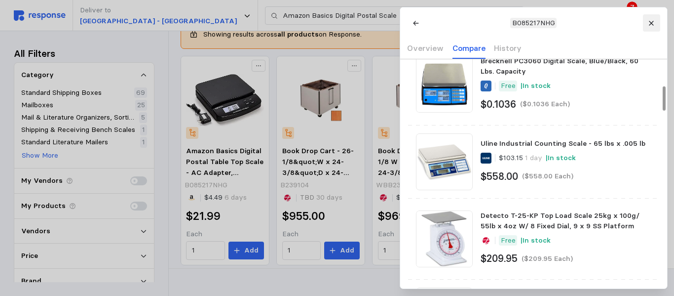
click at [657, 26] on button at bounding box center [651, 22] width 17 height 17
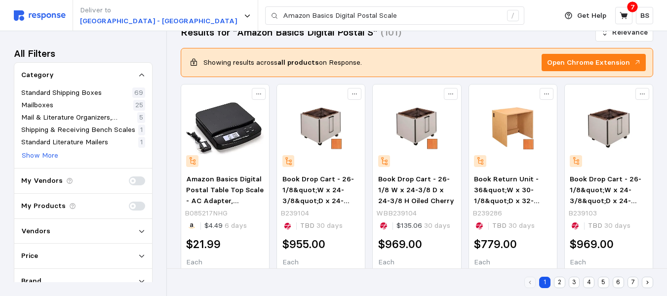
scroll to position [0, 0]
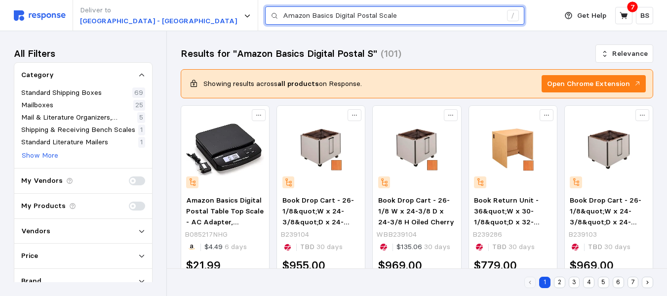
click at [365, 14] on input "Amazon Basics Digital Postal Scale" at bounding box center [392, 16] width 219 height 18
paste input "Heavy Duty Weighing Platform"
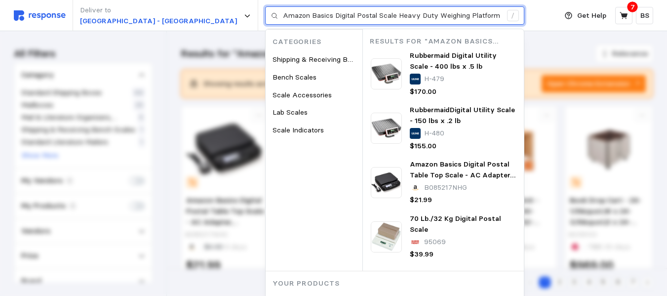
type input "Amazon Basics Digital Postal Scale Heavy Duty Weighing Platform"
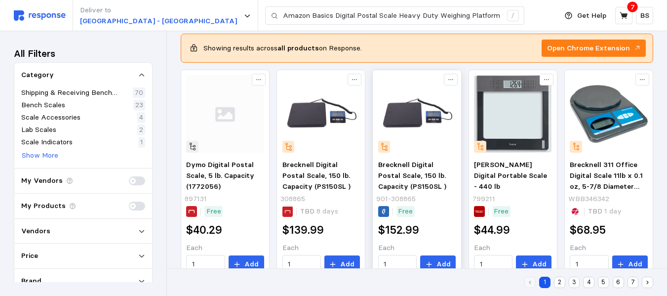
scroll to position [49, 0]
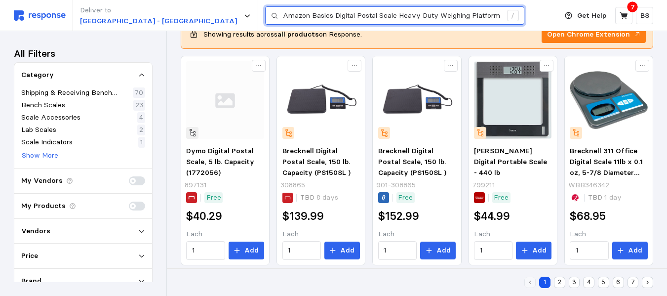
click at [427, 13] on input "Amazon Basics Digital Postal Scale Heavy Duty Weighing Platform" at bounding box center [392, 16] width 219 height 18
click at [433, 13] on input "Amazon Basics Digital Postal Scale Heavy Duty Weighing Platform" at bounding box center [392, 16] width 219 height 18
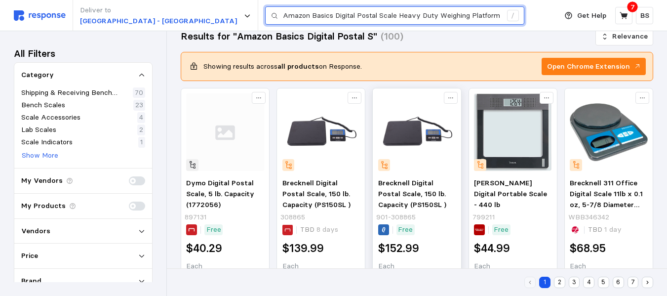
scroll to position [0, 0]
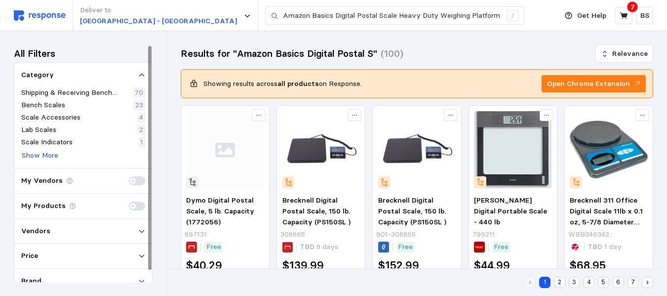
click at [48, 153] on p "Show More" at bounding box center [40, 155] width 37 height 11
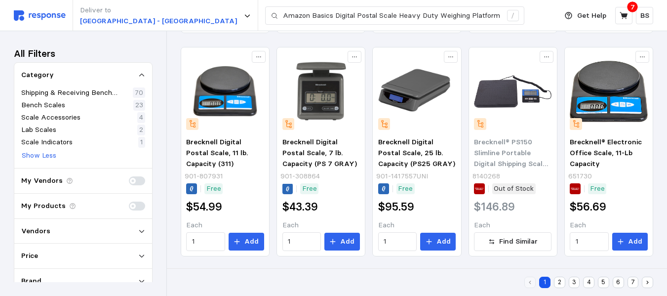
scroll to position [507, 0]
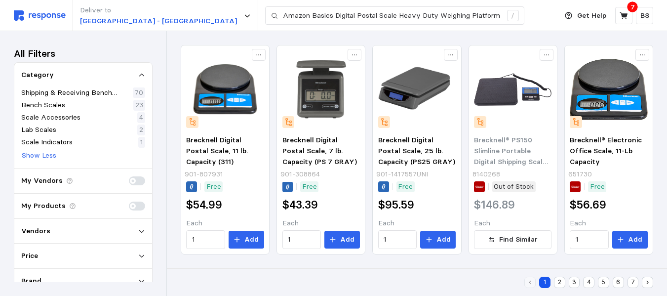
click at [559, 281] on button "2" at bounding box center [559, 281] width 11 height 11
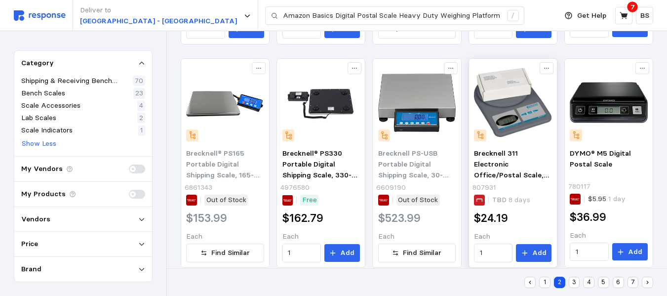
scroll to position [507, 0]
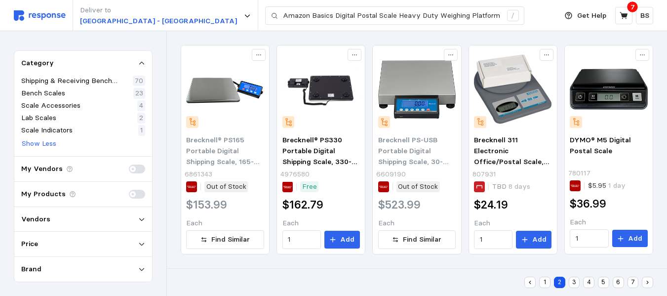
click at [576, 285] on button "3" at bounding box center [574, 281] width 11 height 11
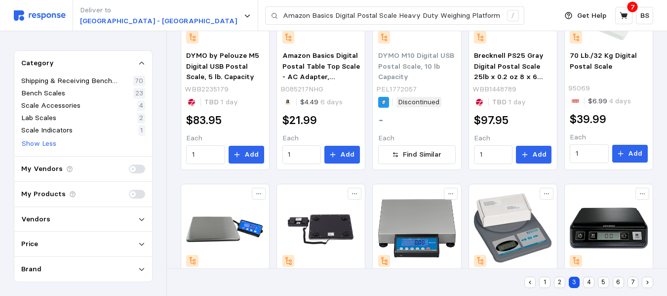
scroll to position [99, 0]
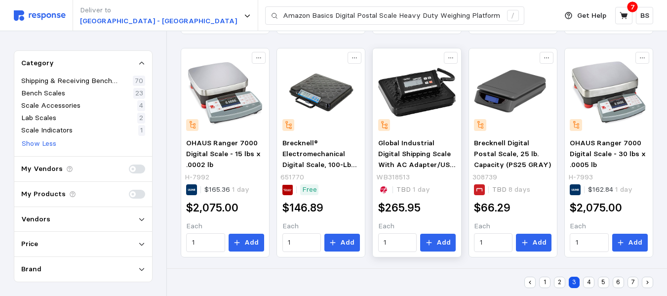
scroll to position [507, 0]
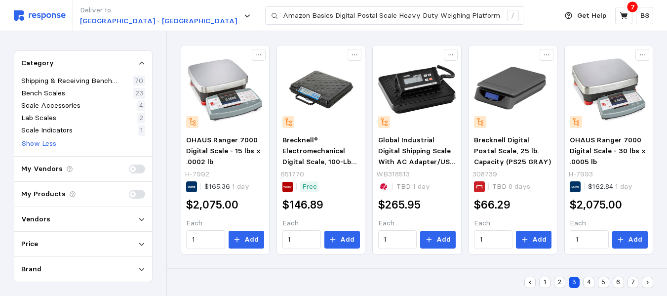
click at [588, 284] on button "4" at bounding box center [588, 281] width 11 height 11
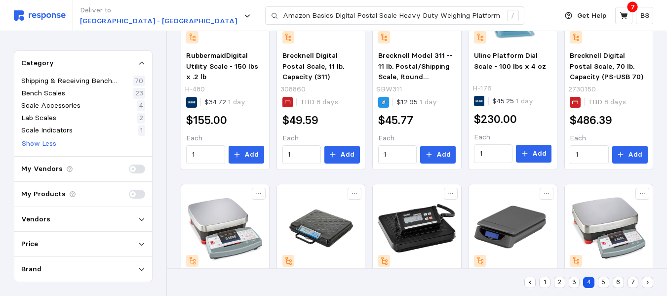
scroll to position [84, 0]
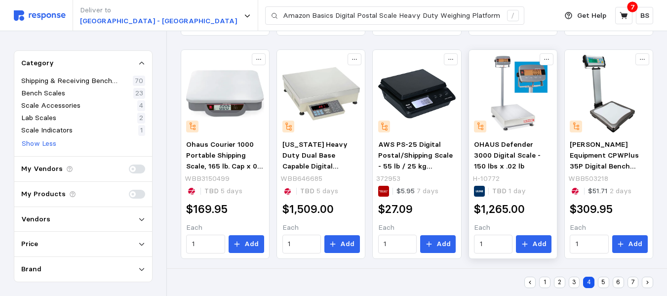
scroll to position [507, 0]
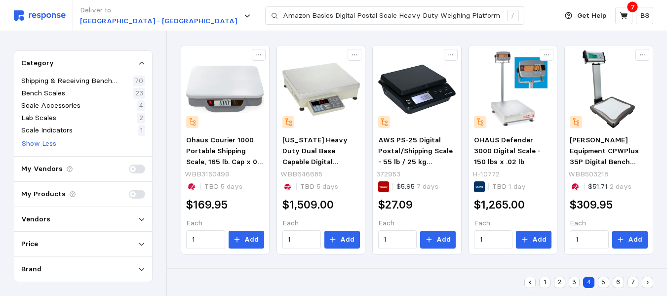
click at [605, 284] on button "5" at bounding box center [603, 281] width 11 height 11
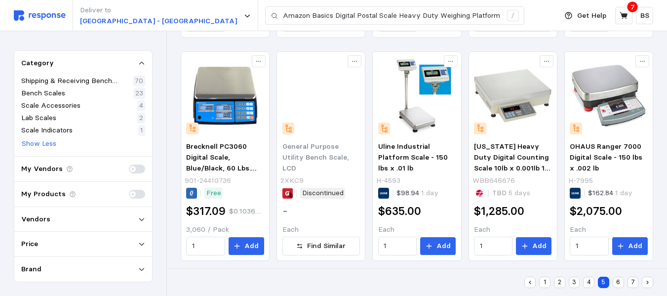
scroll to position [507, 0]
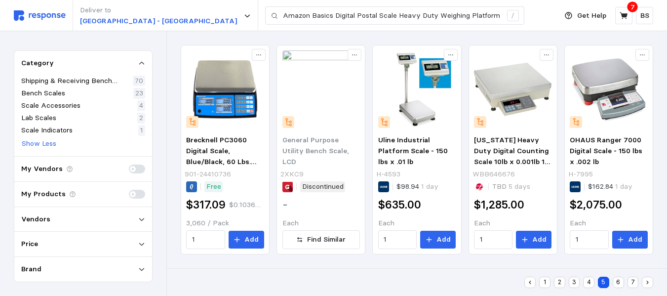
click at [620, 280] on button "6" at bounding box center [618, 281] width 11 height 11
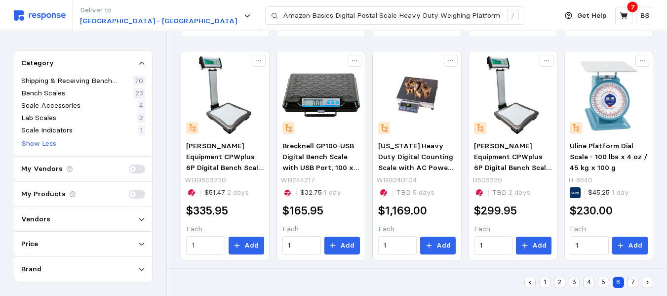
scroll to position [507, 0]
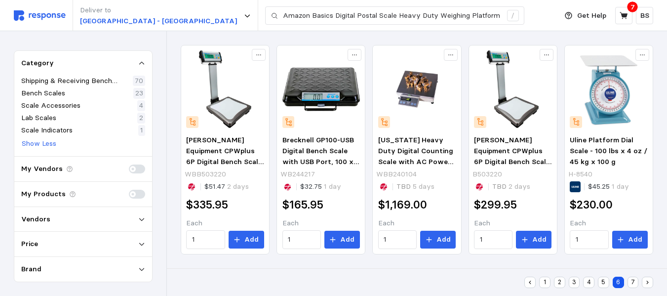
click at [633, 278] on button "7" at bounding box center [632, 281] width 11 height 11
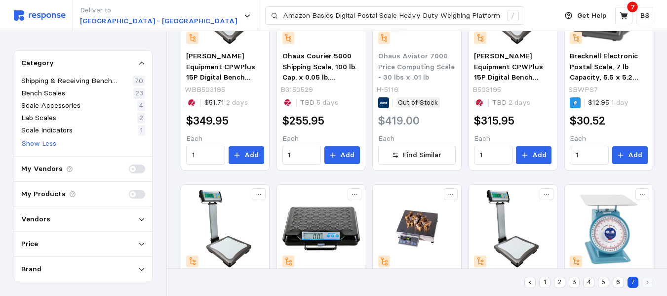
scroll to position [22, 0]
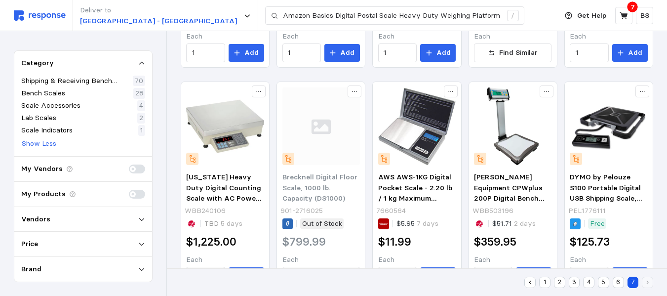
click at [542, 284] on button "1" at bounding box center [544, 281] width 11 height 11
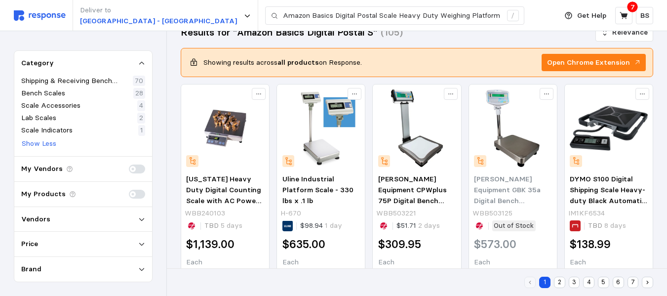
scroll to position [3, 0]
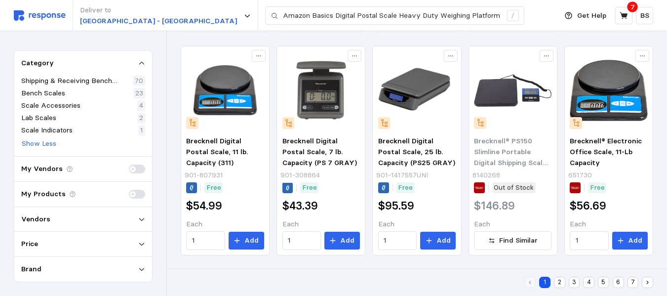
scroll to position [507, 0]
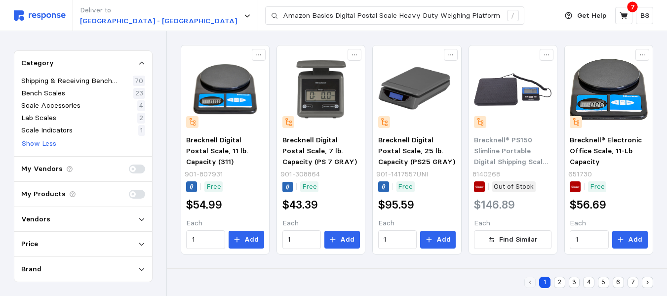
click at [563, 281] on button "2" at bounding box center [559, 281] width 11 height 11
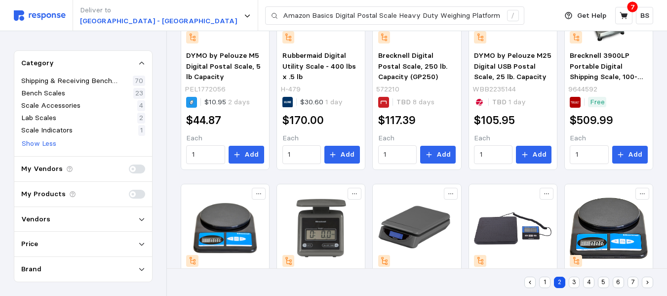
scroll to position [140, 0]
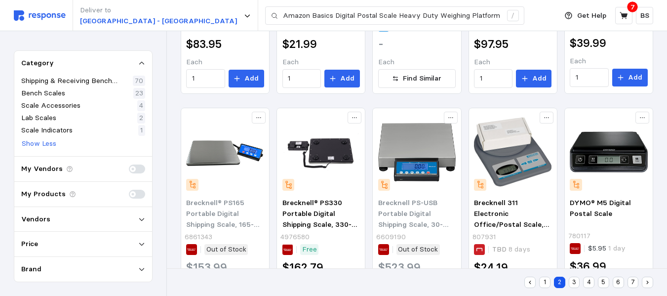
scroll to position [494, 0]
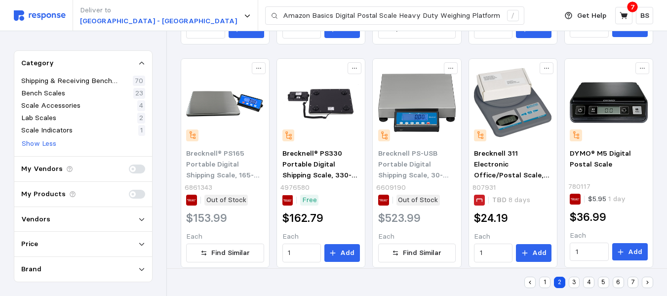
click at [577, 283] on button "3" at bounding box center [574, 281] width 11 height 11
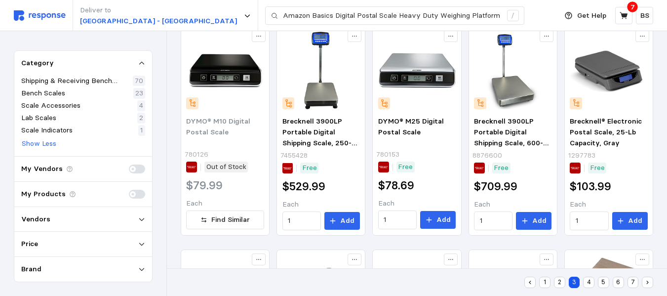
scroll to position [20, 0]
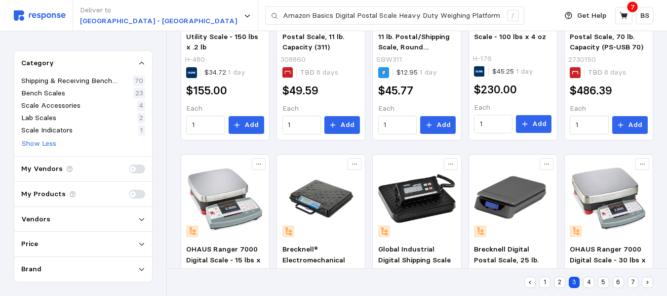
scroll to position [507, 0]
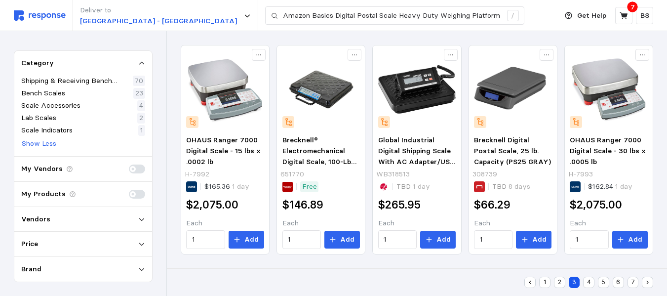
click at [547, 281] on button "1" at bounding box center [544, 281] width 11 height 11
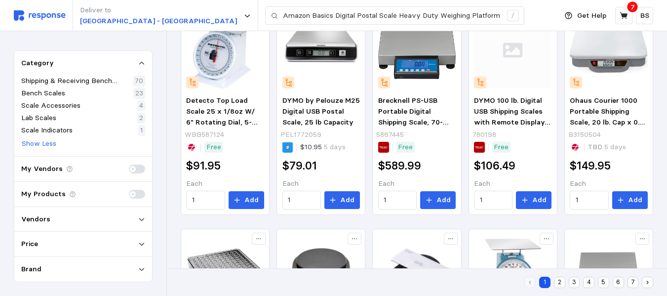
scroll to position [27, 0]
